Goal: Transaction & Acquisition: Purchase product/service

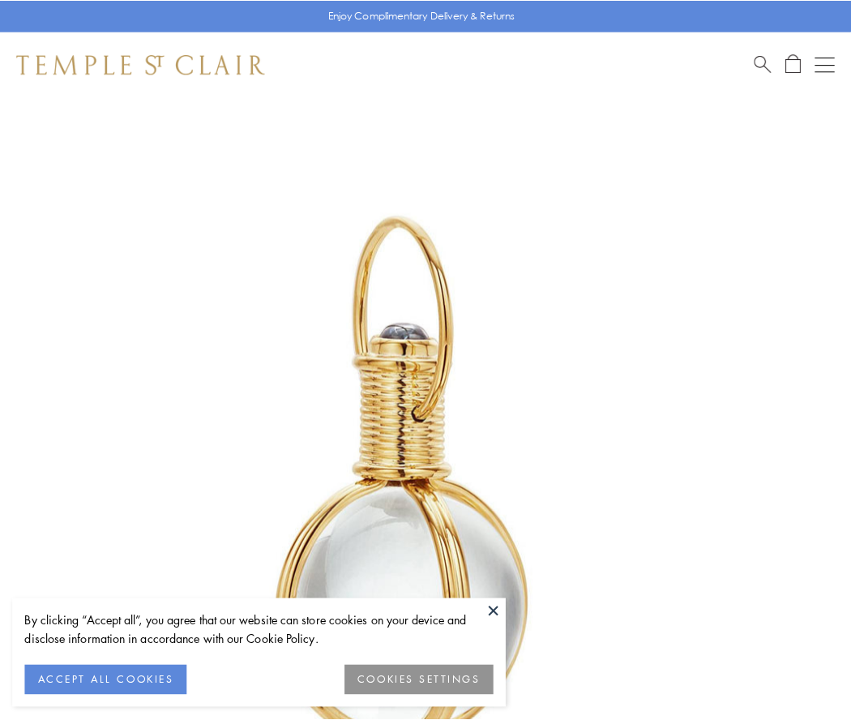
scroll to position [423, 0]
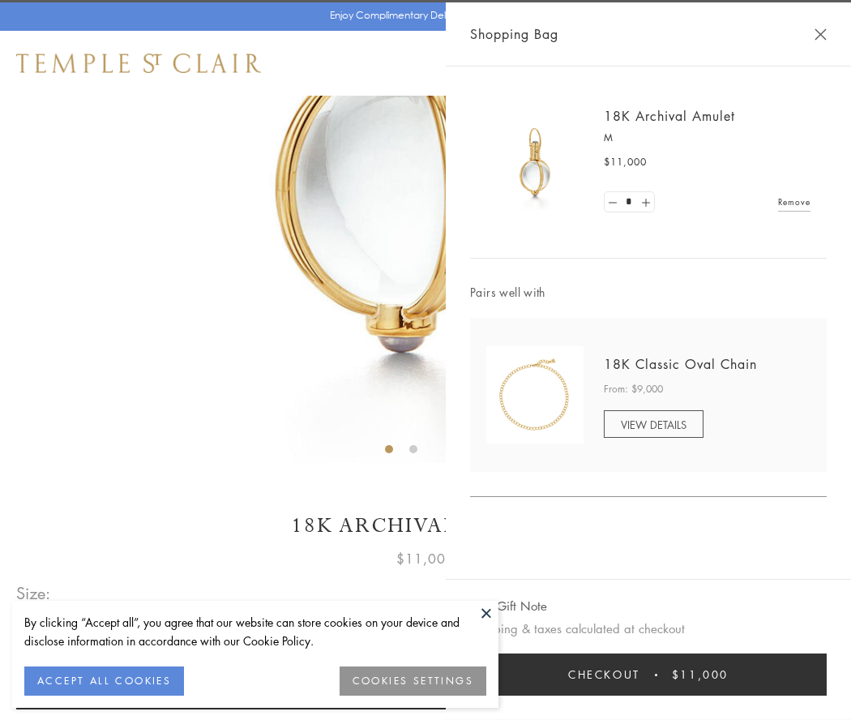
click at [649, 675] on button "Checkout $11,000" at bounding box center [648, 674] width 357 height 42
